Goal: Task Accomplishment & Management: Manage account settings

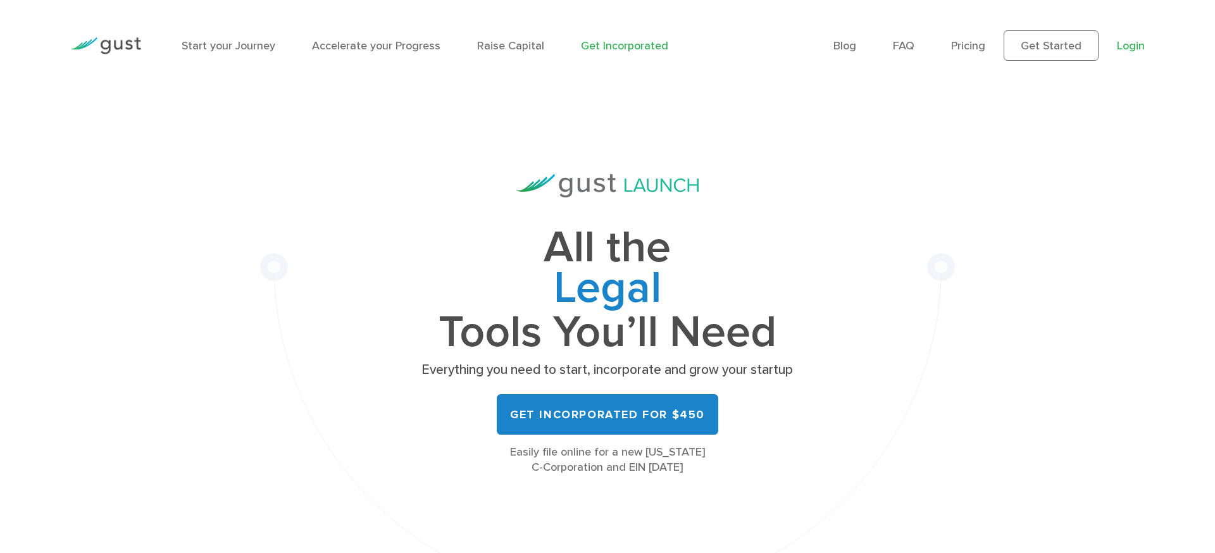
click at [1130, 45] on link "Login" at bounding box center [1131, 45] width 28 height 13
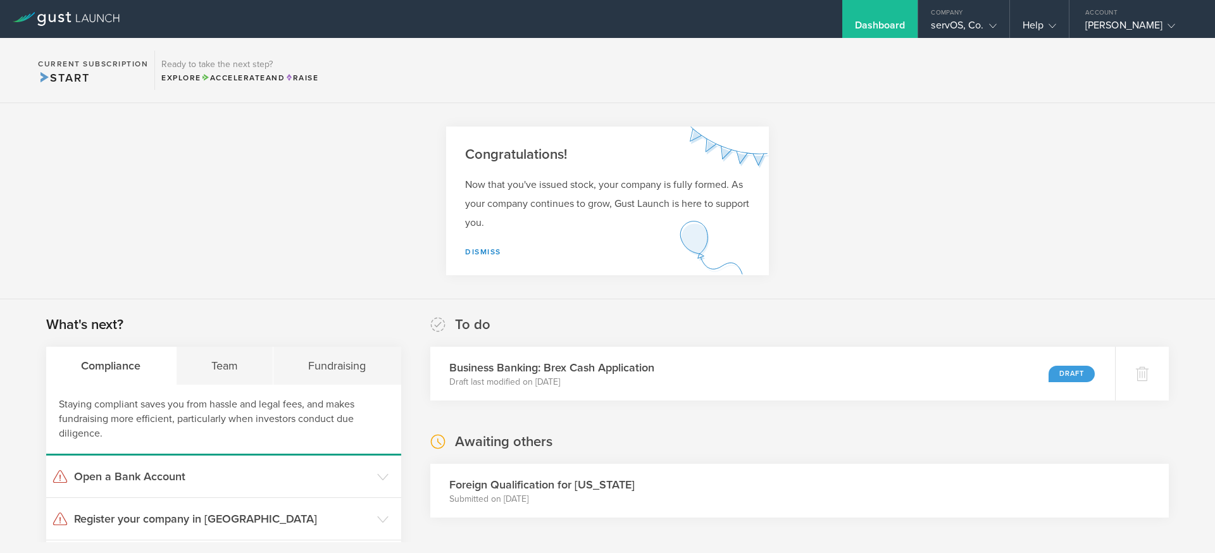
scroll to position [233, 0]
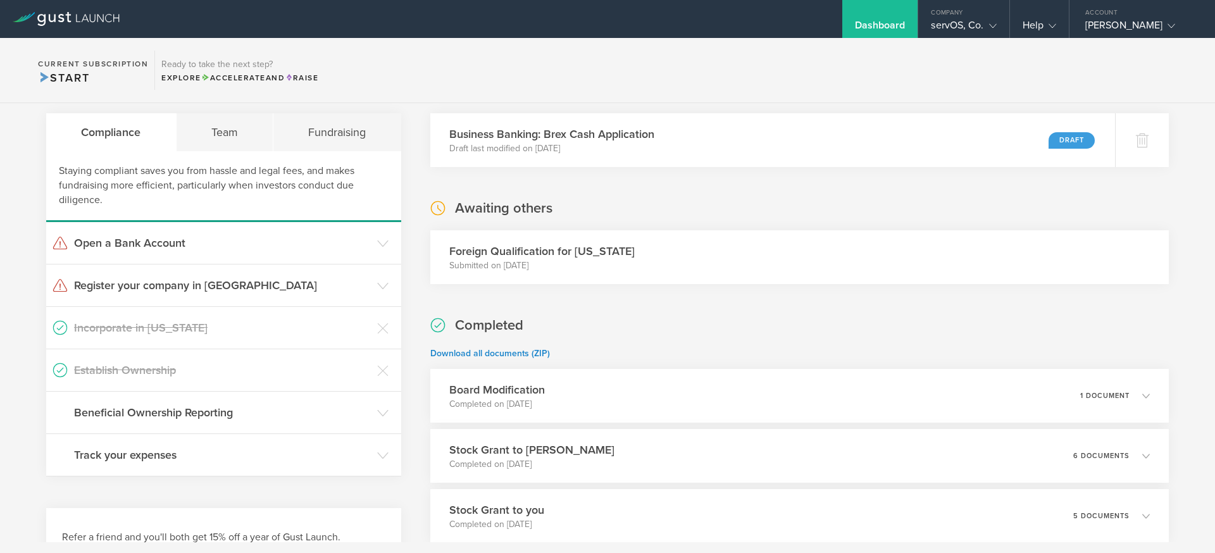
click at [883, 267] on div "Foreign Qualification for Texas Submitted on Aug 3, 2025" at bounding box center [799, 257] width 738 height 54
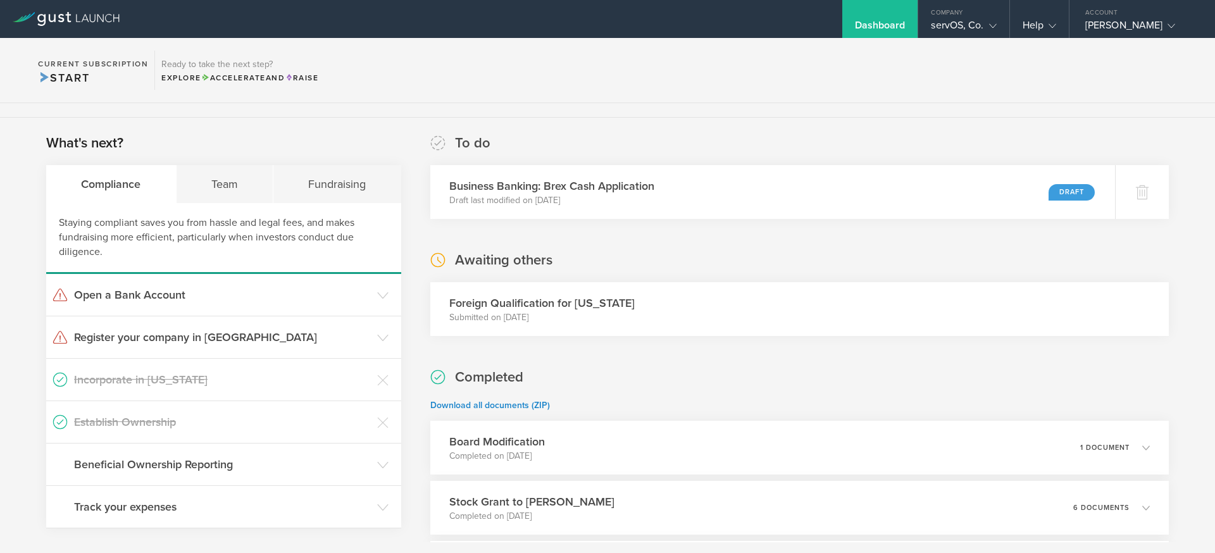
scroll to position [182, 0]
click at [364, 337] on h3 "Register your company in TX" at bounding box center [222, 336] width 297 height 16
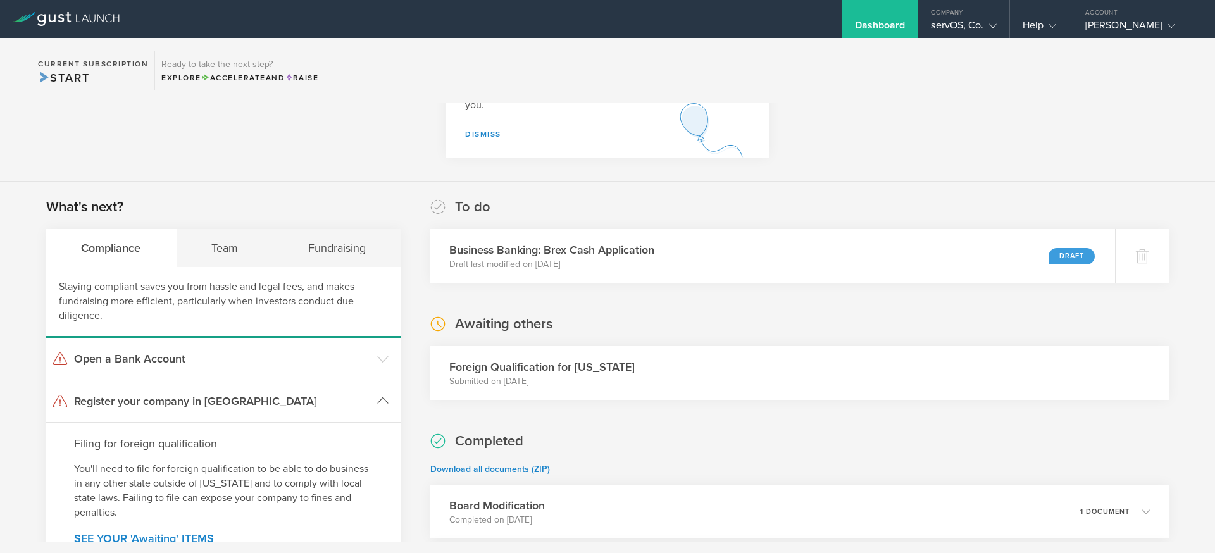
scroll to position [114, 0]
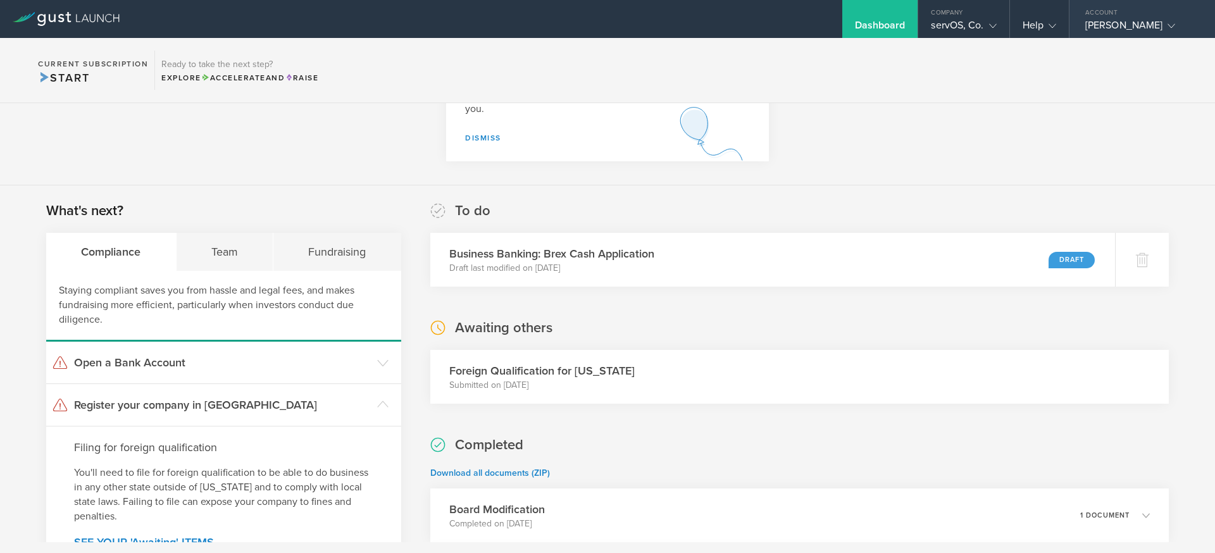
click at [1138, 30] on div "Kurt Collins Nash" at bounding box center [1139, 28] width 108 height 19
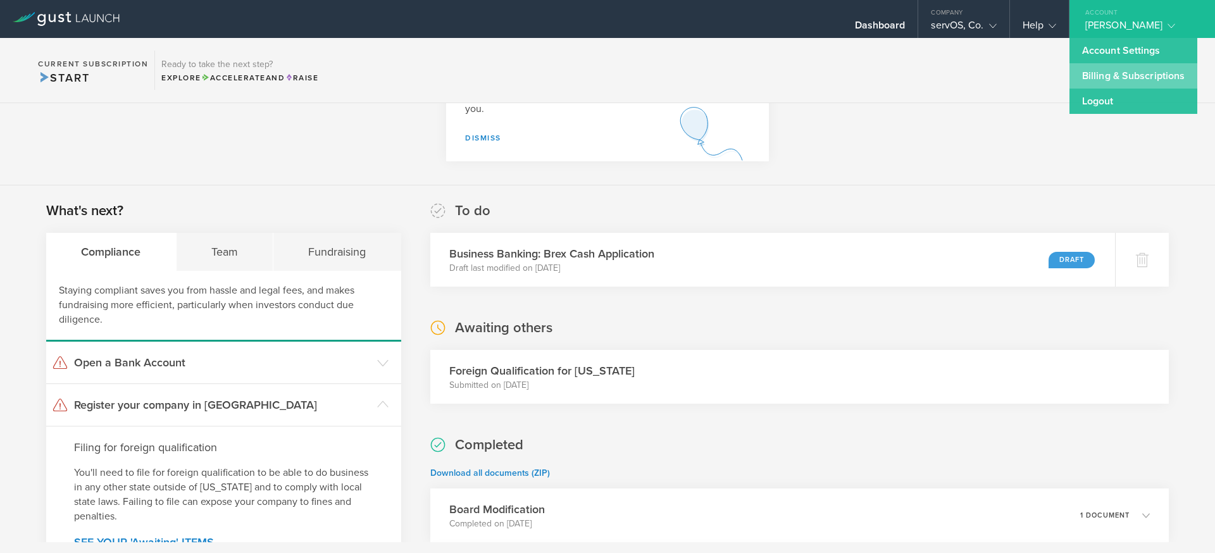
click at [1110, 80] on link "Billing & Subscriptions" at bounding box center [1133, 75] width 128 height 25
